Goal: Task Accomplishment & Management: Manage account settings

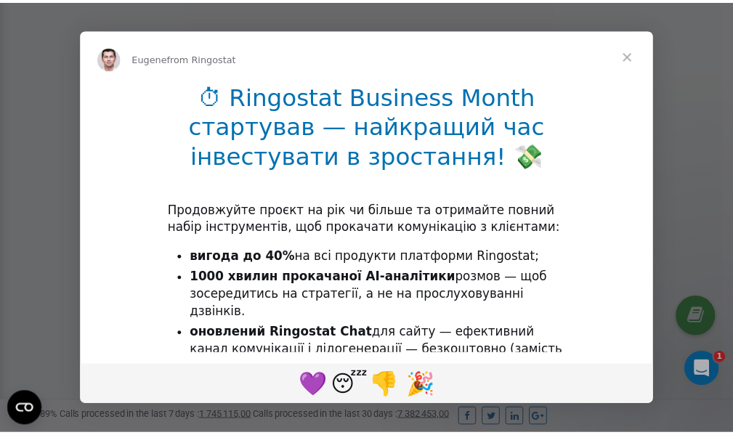
scroll to position [436, 0]
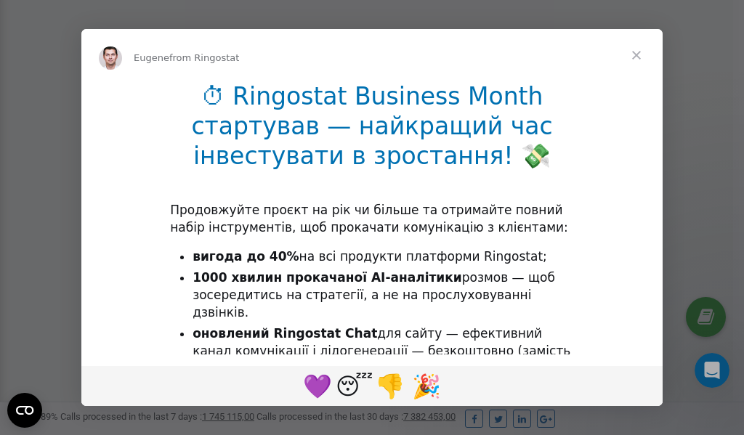
click at [638, 57] on span "Close" at bounding box center [636, 55] width 52 height 52
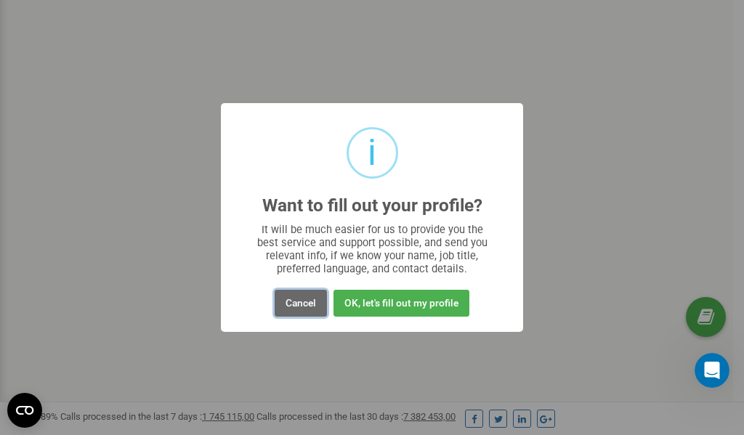
click at [299, 302] on button "Cancel" at bounding box center [301, 303] width 52 height 27
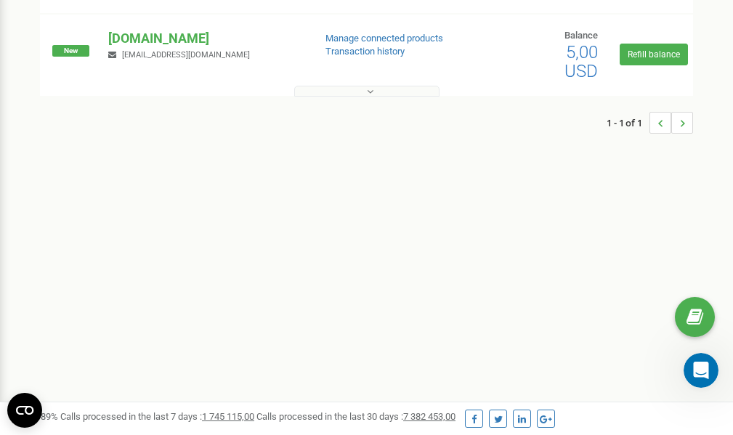
scroll to position [0, 0]
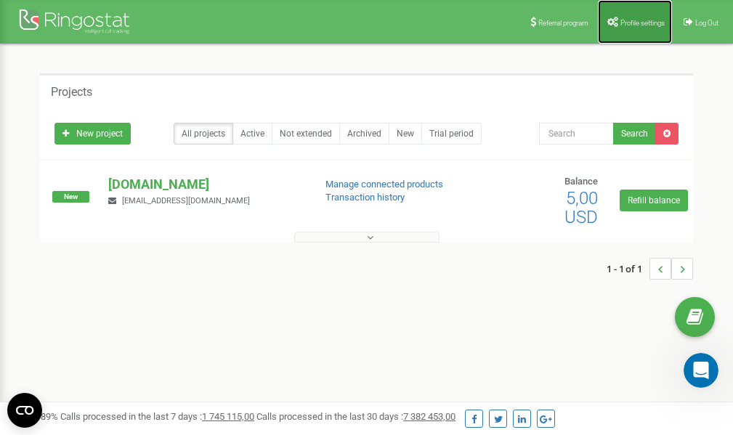
click at [641, 19] on span "Profile settings" at bounding box center [642, 23] width 44 height 8
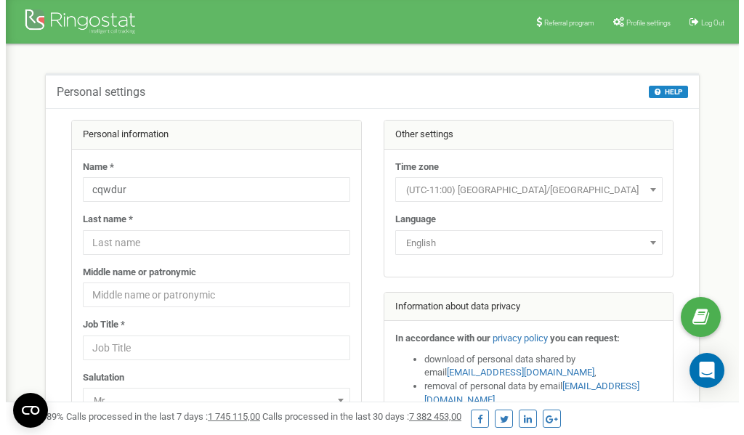
scroll to position [73, 0]
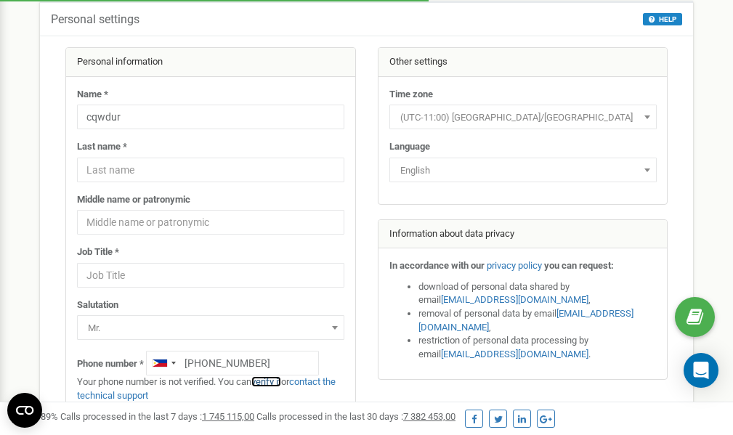
click at [273, 381] on link "verify it" at bounding box center [266, 381] width 30 height 11
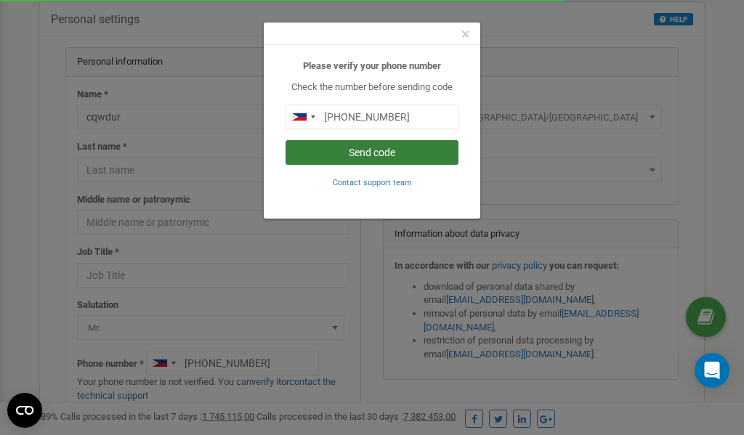
click at [366, 151] on button "Send code" at bounding box center [371, 152] width 173 height 25
